Goal: Task Accomplishment & Management: Complete application form

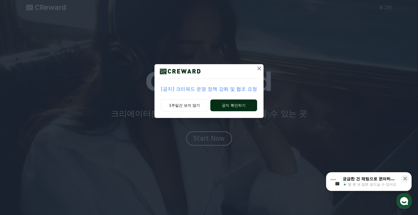
click at [229, 104] on button "공지 확인하기" at bounding box center [233, 105] width 47 height 12
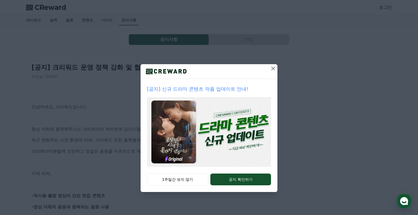
click at [269, 68] on button at bounding box center [273, 68] width 9 height 9
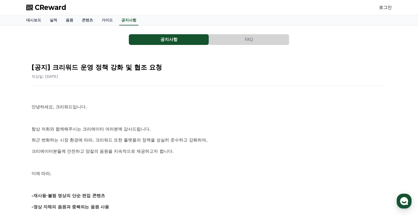
click at [57, 6] on span "CReward" at bounding box center [51, 7] width 32 height 9
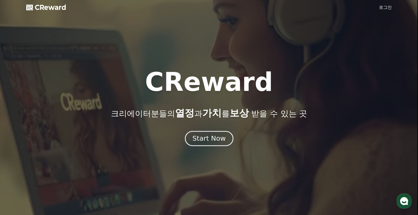
click at [206, 137] on div "Start Now" at bounding box center [208, 138] width 33 height 9
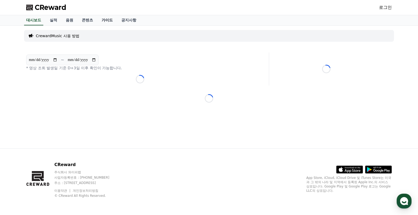
click at [103, 21] on link "가이드" at bounding box center [107, 20] width 20 height 10
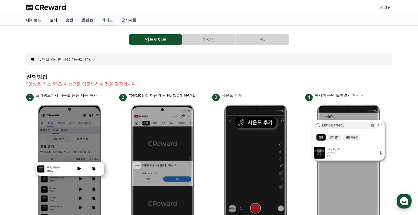
click at [54, 21] on link "실적" at bounding box center [53, 20] width 16 height 10
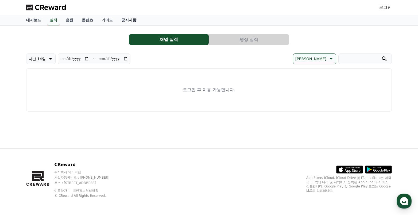
click at [122, 21] on link "공지사항" at bounding box center [129, 20] width 24 height 10
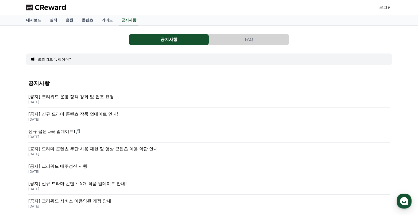
click at [99, 95] on p "[공지] 크리워드 운영 정책 강화 및 협조 요청" at bounding box center [208, 96] width 361 height 6
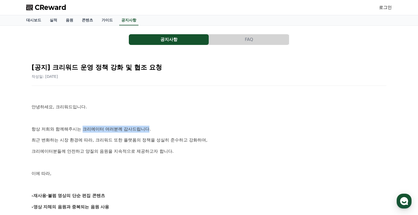
drag, startPoint x: 86, startPoint y: 125, endPoint x: 150, endPoint y: 130, distance: 63.8
click at [150, 130] on p "항상 저희와 함께해주시는 크리에이터 여러분께 감사드립니다." at bounding box center [209, 129] width 355 height 7
click at [114, 142] on p "최근 변화하는 시장 환경에 따라, 크리워드 또한 플랫폼의 정책을 성실히 준수하고 강화하여," at bounding box center [209, 139] width 355 height 7
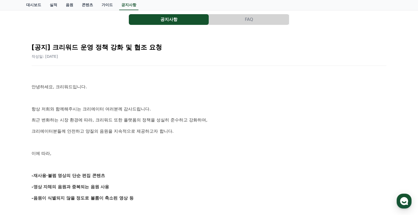
scroll to position [53, 0]
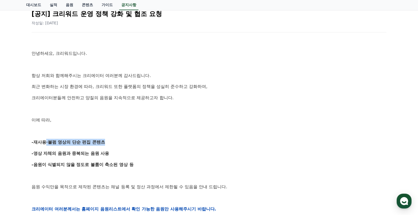
drag, startPoint x: 40, startPoint y: 139, endPoint x: 101, endPoint y: 138, distance: 61.4
click at [101, 138] on div "안녕하세요, 크리워드입니다. 항상 저희와 함께해주시는 크리에이터 여러분께 감사드립니다. 최근 변화하는 시장 환경에 따라, 크리워드 또한 플랫폼…" at bounding box center [209, 209] width 355 height 340
click at [75, 149] on div "안녕하세요, 크리워드입니다. 항상 저희와 함께해주시는 크리에이터 여러분께 감사드립니다. 최근 변화하는 시장 환경에 따라, 크리워드 또한 플랫폼…" at bounding box center [209, 209] width 355 height 340
drag, startPoint x: 49, startPoint y: 150, endPoint x: 98, endPoint y: 151, distance: 48.9
click at [98, 151] on strong "-영상 자체의 음원과 중복되는 음원 사용" at bounding box center [71, 153] width 78 height 5
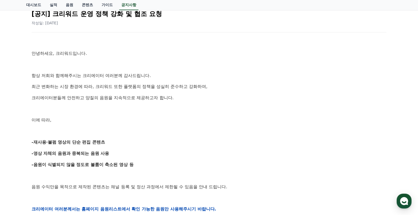
click at [75, 163] on strong "-음원이 식별되지 않을 정도로 볼륨이 축소된 영상 등" at bounding box center [83, 164] width 102 height 5
drag, startPoint x: 57, startPoint y: 164, endPoint x: 98, endPoint y: 164, distance: 41.1
click at [98, 164] on strong "-음원이 식별되지 않을 정도로 볼륨이 축소된 영상 등" at bounding box center [83, 164] width 102 height 5
click at [58, 167] on p "-음원이 식별되지 않을 정도로 볼륨이 축소된 영상 등" at bounding box center [209, 164] width 355 height 7
drag, startPoint x: 43, startPoint y: 165, endPoint x: 116, endPoint y: 162, distance: 72.9
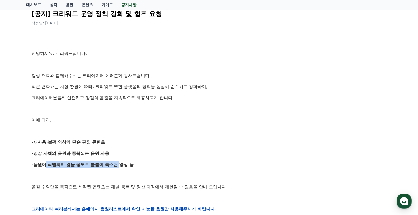
click at [116, 162] on strong "-음원이 식별되지 않을 정도로 볼륨이 축소된 영상 등" at bounding box center [83, 164] width 102 height 5
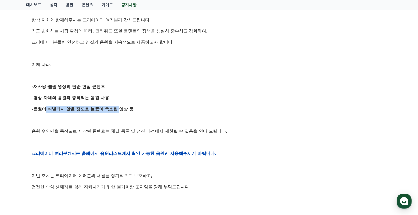
scroll to position [134, 0]
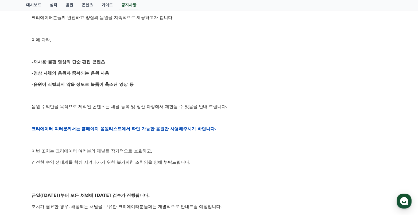
click at [183, 148] on p "이번 조치는 크리에이터 여러분의 채널을 장기적으로 보호하고," at bounding box center [209, 150] width 355 height 7
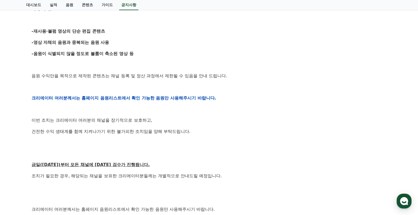
scroll to position [214, 0]
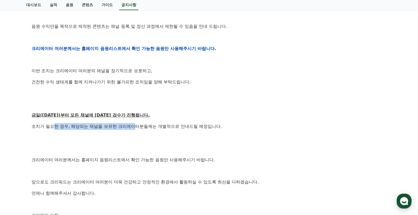
drag, startPoint x: 53, startPoint y: 127, endPoint x: 130, endPoint y: 135, distance: 77.8
click at [136, 128] on p "조치가 필요한 경우, 해당되는 채널을 보유한 크리에이터분들께는 개별적으로 안내드릴 예정입니다." at bounding box center [209, 126] width 355 height 7
click at [117, 143] on div "안녕하세요, 크리워드입니다. 항상 저희와 함께해주시는 크리에이터 여러분께 감사드립니다. 최근 변화하는 시장 환경에 따라, 크리워드 또한 플랫폼…" at bounding box center [209, 48] width 355 height 340
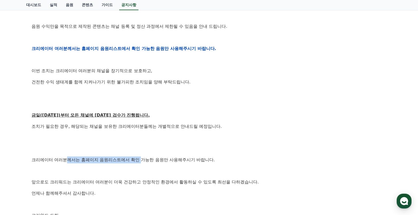
drag, startPoint x: 95, startPoint y: 158, endPoint x: 142, endPoint y: 158, distance: 47.0
click at [142, 158] on p "크리에이터 여러분께서는 홈페이지 음원리스트에서 확인 가능한 음원만 사용해주시기 바랍니다." at bounding box center [209, 159] width 355 height 7
click at [113, 171] on p at bounding box center [209, 170] width 355 height 7
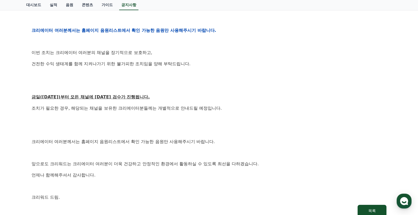
scroll to position [240, 0]
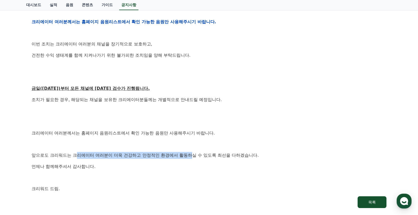
drag, startPoint x: 76, startPoint y: 152, endPoint x: 194, endPoint y: 153, distance: 118.8
click at [194, 153] on p "앞으로도 크리워드는 크리에이터 여러분이 더욱 건강하고 안정적인 환경에서 활동하실 수 있도록 최선을 다하겠습니다." at bounding box center [209, 155] width 355 height 7
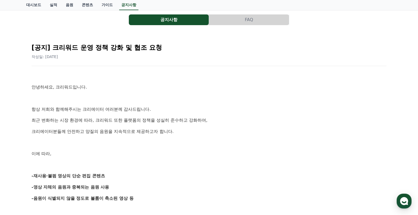
scroll to position [0, 0]
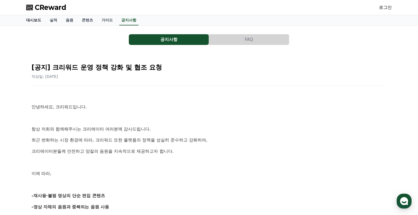
click at [32, 21] on link "대시보드" at bounding box center [34, 20] width 24 height 10
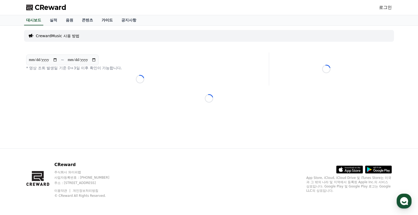
click at [104, 21] on link "가이드" at bounding box center [107, 20] width 20 height 10
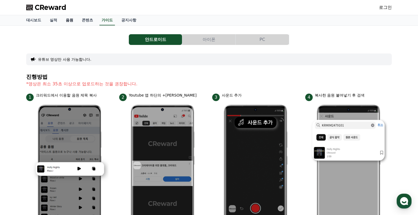
click at [74, 21] on link "음원" at bounding box center [69, 20] width 16 height 10
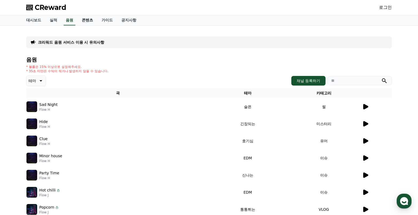
click at [87, 19] on link "콘텐츠" at bounding box center [87, 20] width 20 height 10
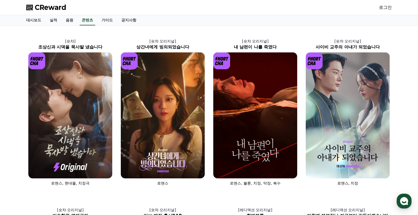
click at [143, 20] on div "대시보드 실적 음원 콘텐츠 가이드 공지사항" at bounding box center [209, 20] width 374 height 10
click at [138, 22] on link "공지사항" at bounding box center [129, 20] width 24 height 10
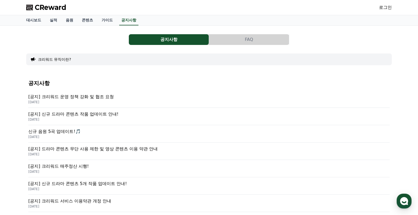
click at [384, 6] on link "로그인" at bounding box center [385, 7] width 13 height 6
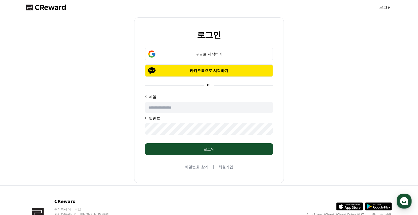
click at [192, 110] on input "text" at bounding box center [209, 107] width 128 height 12
click at [252, 171] on div "로그인 구글로 시작하기 카카오톡으로 시작하기 or 이메일 비밀번호 로그인 비밀번호 찾기 | 회원가입" at bounding box center [209, 100] width 150 height 166
click at [216, 168] on div "비밀번호 찾기 | 회원가입" at bounding box center [209, 166] width 49 height 6
click at [220, 166] on link "회원가입" at bounding box center [225, 166] width 15 height 5
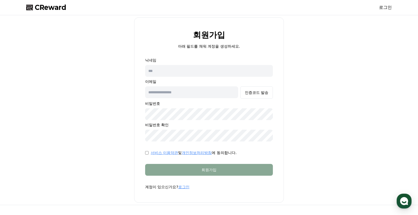
click at [210, 72] on input "text" at bounding box center [209, 71] width 128 height 12
click at [189, 72] on input "text" at bounding box center [209, 71] width 128 height 12
type input "*"
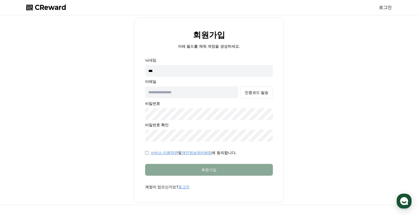
type input "***"
type input "**********"
click at [264, 93] on div "인증코드 발송" at bounding box center [257, 92] width 24 height 5
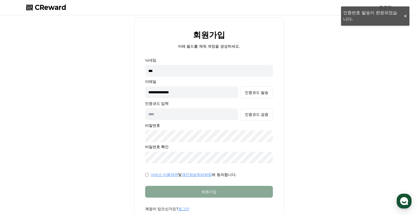
click at [179, 113] on input "text" at bounding box center [191, 114] width 93 height 12
paste input "******"
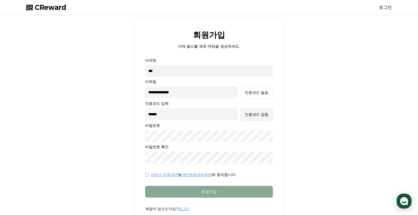
type input "******"
click at [256, 113] on div "인증코드 검증" at bounding box center [257, 114] width 24 height 5
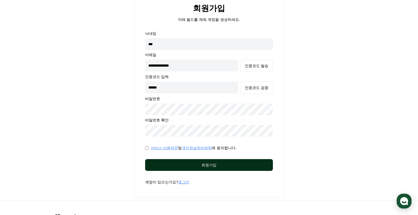
scroll to position [78, 0]
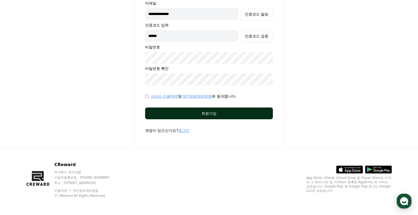
click at [232, 114] on div "회원가입" at bounding box center [209, 113] width 106 height 5
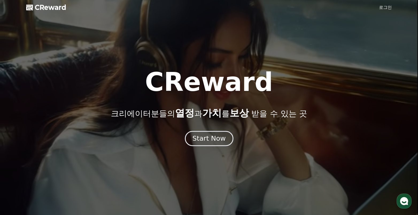
click at [207, 144] on button "Start Now" at bounding box center [209, 138] width 48 height 15
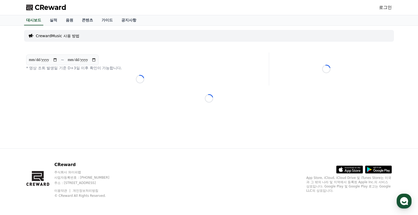
click at [158, 27] on div "**********" at bounding box center [209, 87] width 374 height 123
click at [389, 8] on link "로그인" at bounding box center [385, 7] width 13 height 6
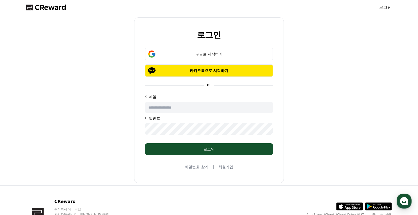
type input "**********"
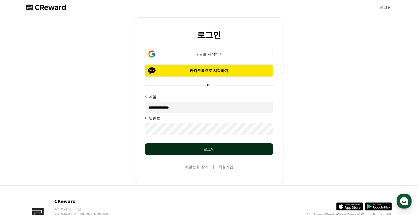
click at [202, 154] on button "로그인" at bounding box center [209, 149] width 128 height 12
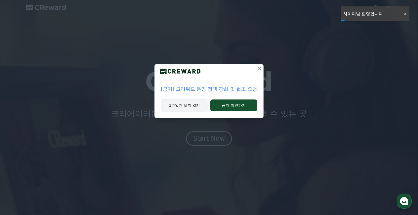
click at [187, 107] on button "1주일간 보지 않기" at bounding box center [184, 105] width 47 height 12
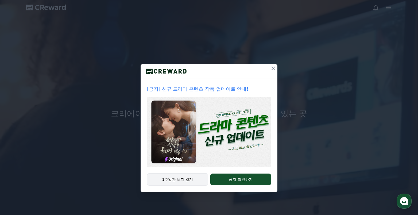
click at [179, 183] on button "1주일간 보지 않기" at bounding box center [177, 179] width 61 height 12
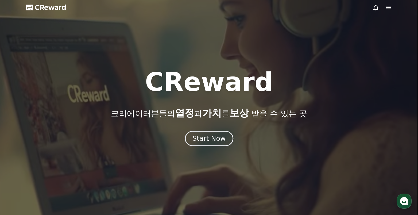
click at [212, 139] on div "Start Now" at bounding box center [208, 138] width 33 height 9
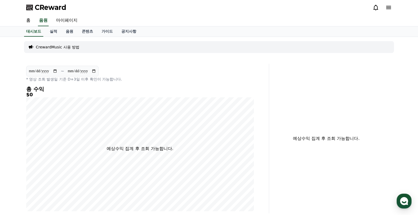
click at [390, 7] on icon at bounding box center [388, 7] width 6 height 6
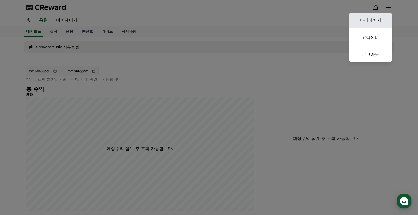
click at [382, 19] on link "마이페이지" at bounding box center [370, 20] width 43 height 15
select select "**********"
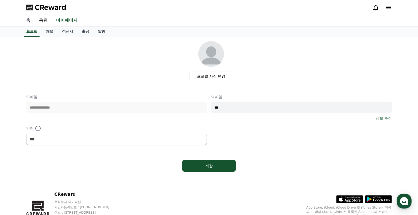
click at [26, 20] on link "홈" at bounding box center [28, 20] width 13 height 11
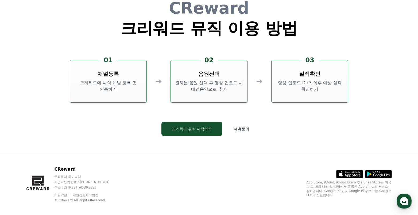
scroll to position [1447, 0]
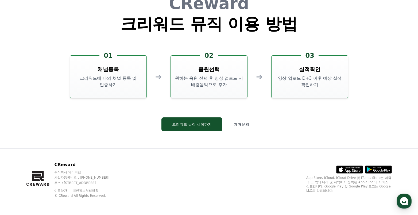
drag, startPoint x: 198, startPoint y: 137, endPoint x: 200, endPoint y: 135, distance: 3.1
click at [199, 137] on div "CReward 크리워드 뮤직 이용 방법 01 채널등록 크리워드에 나의 채널 등록 및 인증하기 ➔ 02 음원선택 원하는 음원 선택 후 영상 업로…" at bounding box center [209, 67] width 320 height 161
click at [202, 127] on button "크리워드 뮤직 시작하기" at bounding box center [191, 124] width 61 height 14
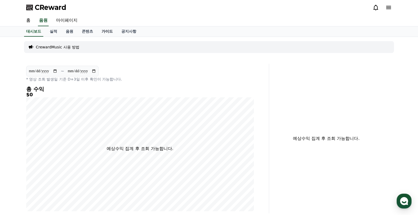
click at [105, 30] on link "가이드" at bounding box center [107, 31] width 20 height 10
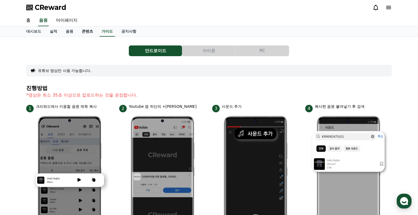
click at [80, 31] on link "콘텐츠" at bounding box center [87, 31] width 20 height 10
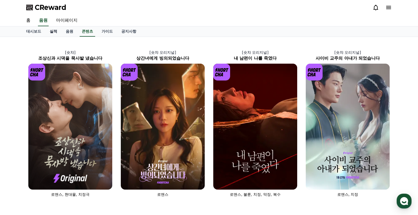
click at [60, 34] on link "실적" at bounding box center [53, 31] width 16 height 10
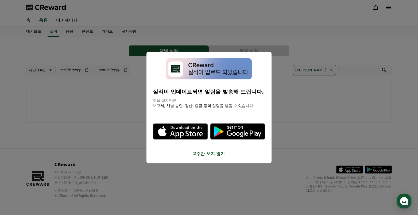
click at [69, 30] on button "close modal" at bounding box center [209, 107] width 418 height 215
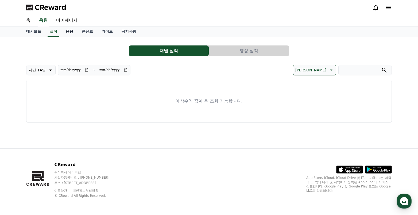
click at [70, 32] on link "음원" at bounding box center [69, 31] width 16 height 10
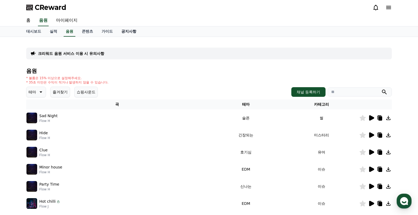
click at [131, 30] on link "공지사항" at bounding box center [129, 31] width 24 height 10
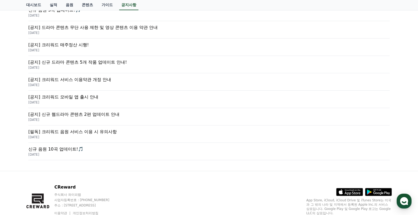
scroll to position [101, 0]
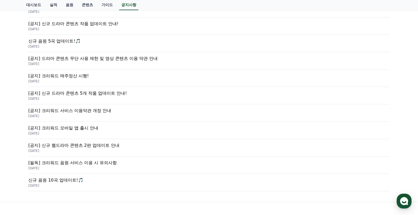
click at [87, 129] on p "[공지] 크리워드 모바일 앱 출시 안내" at bounding box center [208, 128] width 361 height 6
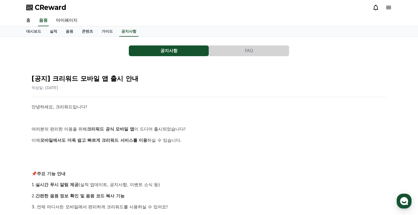
click at [242, 46] on button "FAQ" at bounding box center [249, 50] width 80 height 11
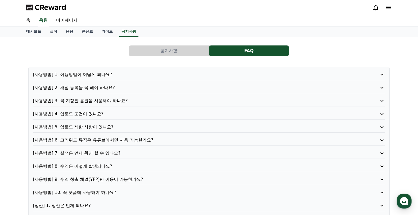
click at [88, 76] on p "[사용방법] 1. 이용방법이 어떻게 되나요?" at bounding box center [195, 74] width 324 height 6
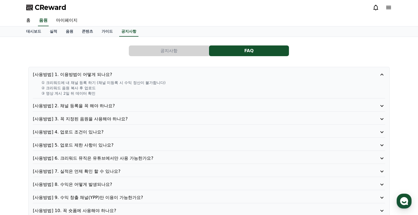
click at [108, 83] on p "① 크리워드에 내 채널 등록 하기 (채널 미등록 시 수익 정산이 불가합니다)" at bounding box center [212, 82] width 343 height 5
click at [96, 84] on p "① 크리워드에 내 채널 등록 하기 (채널 미등록 시 수익 정산이 불가합니다)" at bounding box center [212, 82] width 343 height 5
click at [32, 18] on link "홈" at bounding box center [28, 20] width 13 height 11
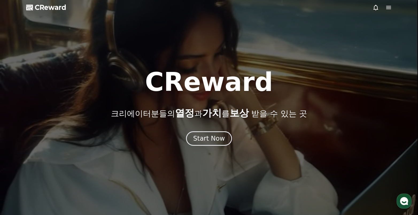
click at [29, 7] on polygon at bounding box center [28, 8] width 5 height 4
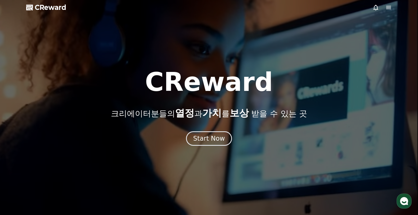
click at [386, 4] on div at bounding box center [209, 107] width 418 height 215
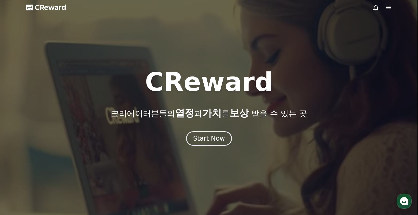
click at [387, 6] on icon at bounding box center [388, 7] width 5 height 3
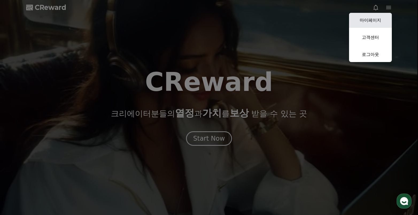
click at [377, 19] on link "마이페이지" at bounding box center [370, 20] width 43 height 15
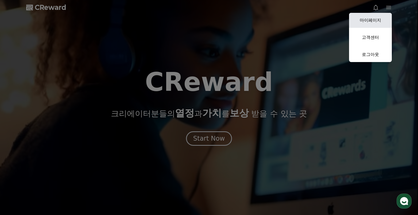
select select "**********"
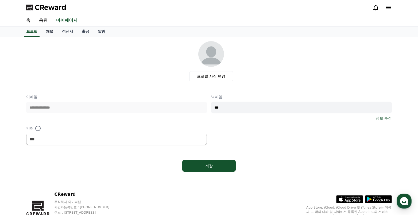
click at [53, 35] on link "채널" at bounding box center [50, 31] width 16 height 10
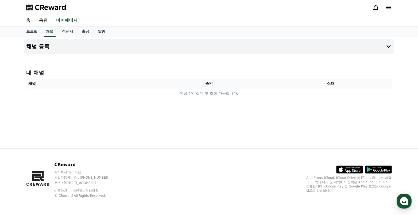
click at [388, 45] on icon at bounding box center [388, 46] width 6 height 6
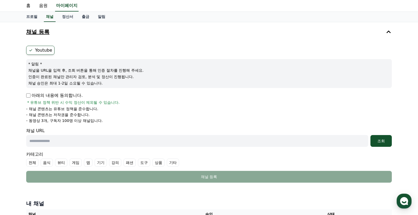
scroll to position [27, 0]
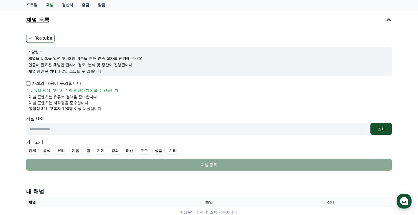
click at [93, 125] on input "text" at bounding box center [197, 129] width 342 height 12
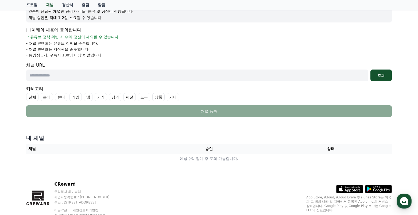
scroll to position [71, 0]
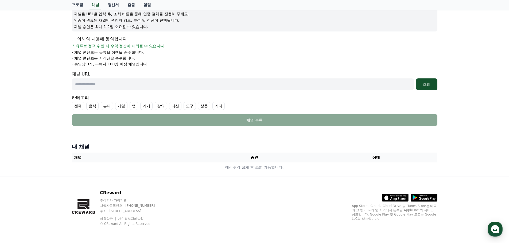
click at [206, 88] on input "text" at bounding box center [243, 85] width 342 height 12
paste input "**********"
type input "**********"
click at [417, 84] on div "조회" at bounding box center [426, 84] width 17 height 5
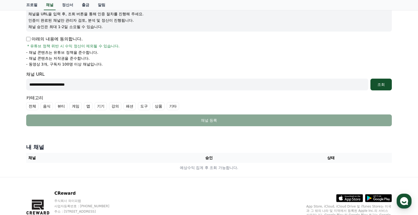
drag, startPoint x: 124, startPoint y: 87, endPoint x: 34, endPoint y: 90, distance: 90.3
click at [5, 93] on div "**********" at bounding box center [209, 71] width 418 height 211
paste input "**********"
type input "**********"
click at [371, 87] on button "조회" at bounding box center [380, 85] width 21 height 12
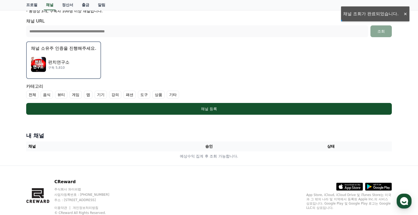
scroll to position [115, 0]
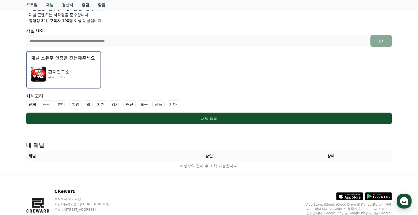
click at [234, 140] on div "내 채널 채널 승인 상태 예상수익 집계 후 조회 가능합니다." at bounding box center [209, 156] width 370 height 34
click at [171, 104] on label "기타" at bounding box center [173, 104] width 12 height 8
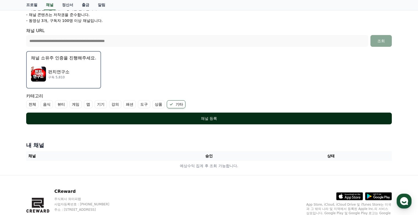
click at [214, 115] on button "채널 등록" at bounding box center [208, 118] width 365 height 12
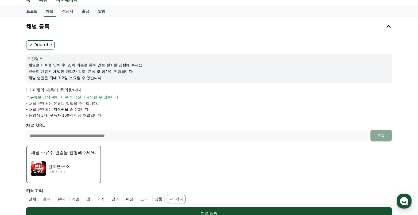
scroll to position [0, 0]
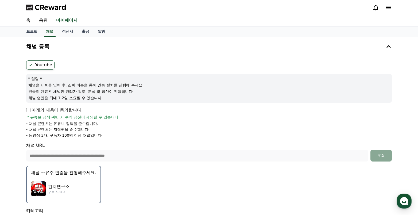
click at [41, 66] on label "Youtube" at bounding box center [40, 64] width 28 height 9
click at [66, 174] on p "채널 소유주 인증을 진행해주세요." at bounding box center [63, 172] width 65 height 6
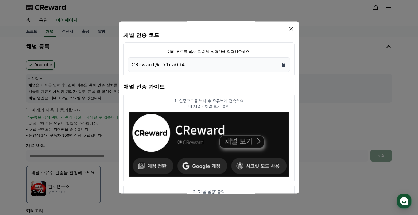
click at [285, 65] on icon "Copy to clipboard" at bounding box center [283, 65] width 3 height 4
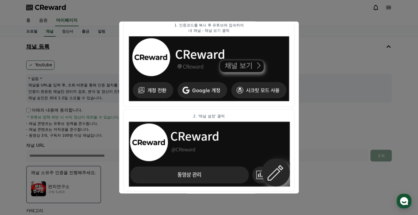
click at [330, 85] on button "close modal" at bounding box center [209, 107] width 418 height 215
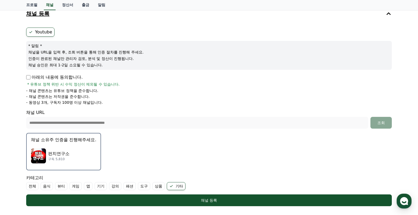
scroll to position [80, 0]
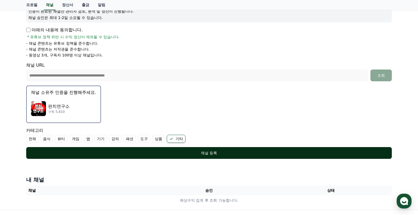
click at [171, 153] on div "채널 등록" at bounding box center [209, 152] width 344 height 5
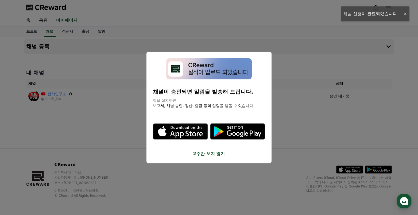
click at [219, 157] on div "채널이 승인되면 알림을 발송해 드립니다. 앱을 설치하면 보고서, 채널 승인, 정산, 출금 등의 알림을 받을 수 있습니다. .st0 { fill…" at bounding box center [208, 107] width 125 height 111
click at [217, 154] on button "2주간 보지 않기" at bounding box center [209, 153] width 112 height 6
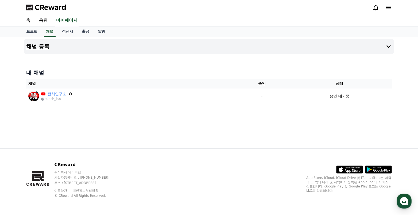
click at [390, 48] on icon at bounding box center [388, 46] width 6 height 6
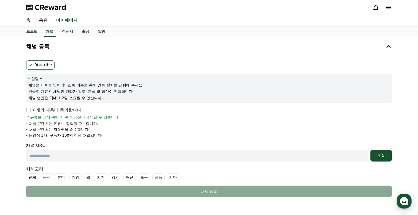
click at [40, 67] on label "Youtube" at bounding box center [40, 64] width 28 height 9
click at [50, 152] on input "text" at bounding box center [197, 156] width 342 height 12
paste input "**********"
type input "**********"
click at [380, 156] on div "조회" at bounding box center [380, 155] width 17 height 5
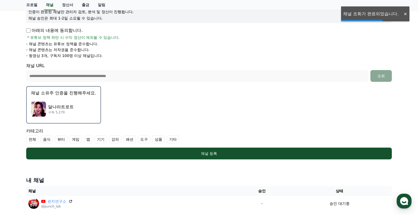
scroll to position [80, 0]
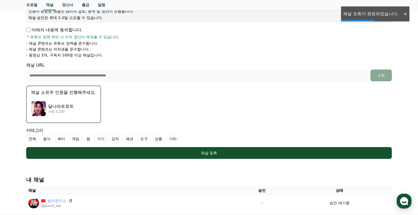
click at [68, 97] on button "채널 소유주 인증을 진행해주세요. 달나라트로트 구독 5,270" at bounding box center [63, 103] width 75 height 37
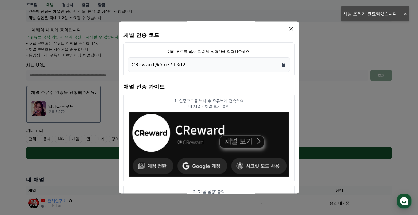
click at [282, 62] on icon "Copy to clipboard" at bounding box center [283, 64] width 5 height 5
click at [291, 29] on icon "modal" at bounding box center [291, 29] width 4 height 4
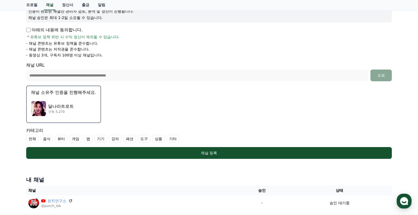
click at [168, 139] on label "기타" at bounding box center [173, 139] width 12 height 8
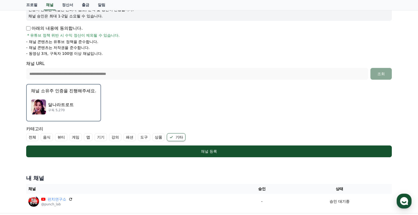
scroll to position [134, 0]
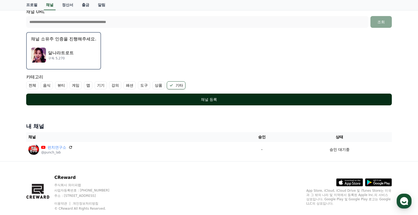
click at [215, 99] on div "채널 등록" at bounding box center [209, 99] width 344 height 5
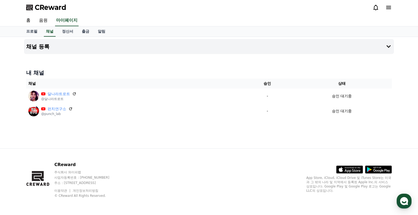
click at [60, 12] on div "CReward" at bounding box center [209, 7] width 374 height 15
click at [55, 7] on span "CReward" at bounding box center [51, 7] width 32 height 9
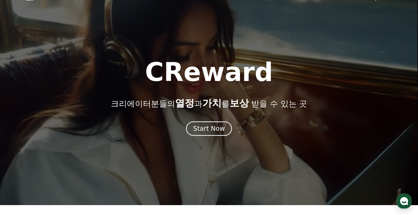
scroll to position [134, 0]
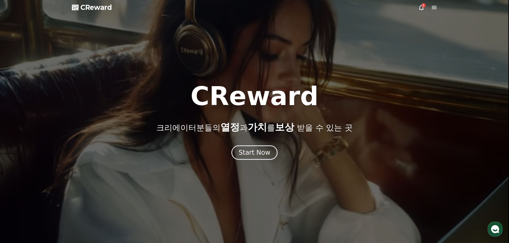
click at [422, 7] on div "1" at bounding box center [423, 5] width 4 height 4
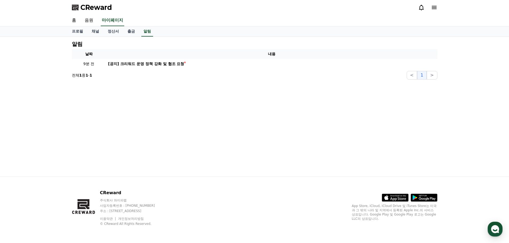
click at [419, 9] on icon at bounding box center [421, 7] width 6 height 6
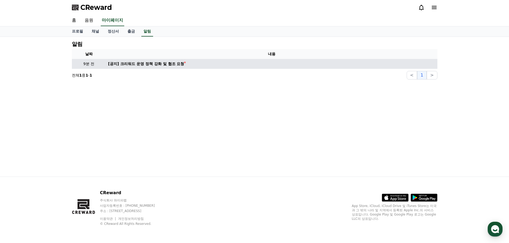
click at [126, 67] on td "[공지] 크리워드 운영 정책 강화 및 협조 요청" at bounding box center [271, 64] width 331 height 10
click at [133, 65] on div "[공지] 크리워드 운영 정책 강화 및 협조 요청" at bounding box center [146, 64] width 76 height 6
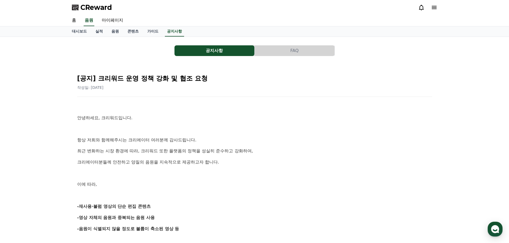
click at [428, 7] on div at bounding box center [427, 7] width 19 height 6
click at [431, 6] on icon at bounding box center [434, 7] width 6 height 6
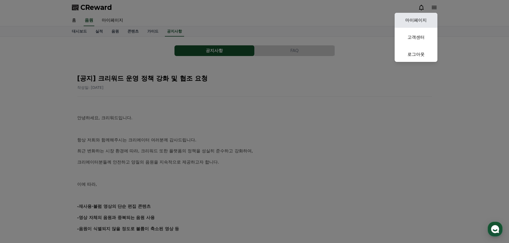
click at [418, 26] on link "마이페이지" at bounding box center [415, 20] width 43 height 15
select select "**********"
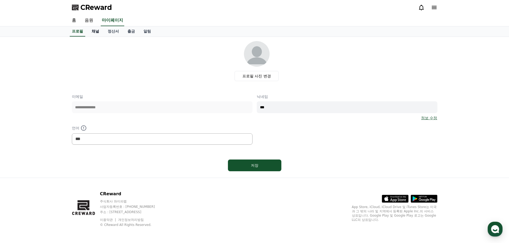
click at [90, 34] on link "채널" at bounding box center [95, 31] width 16 height 10
